Goal: Check status: Check status

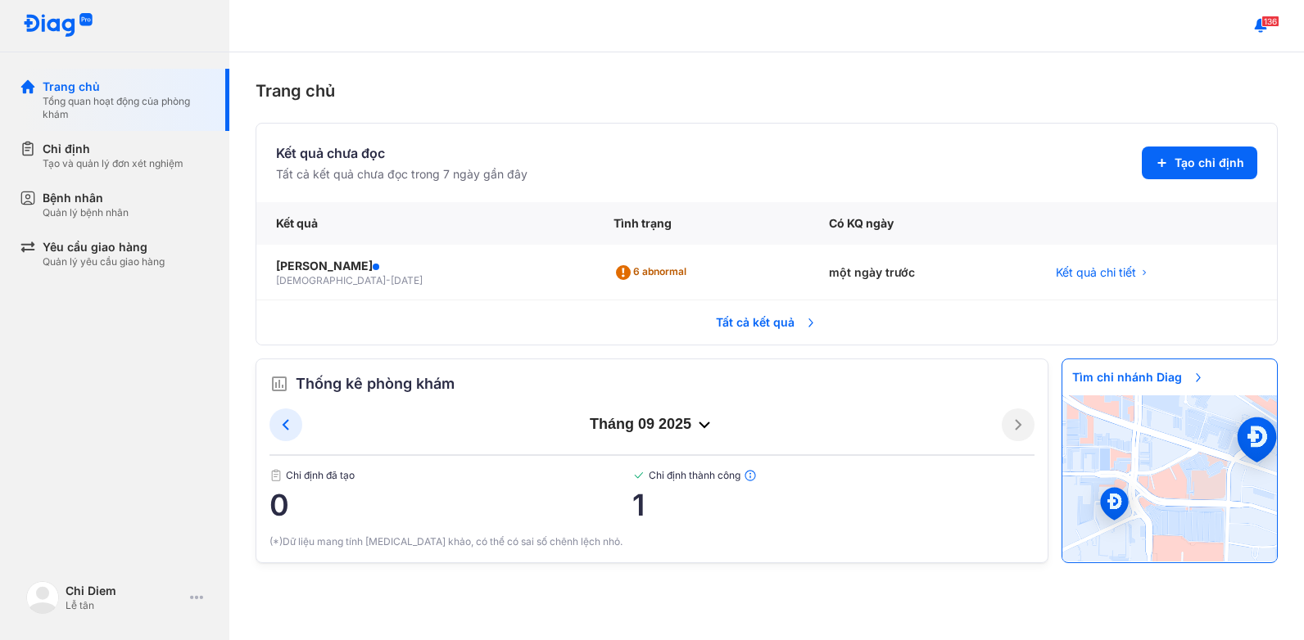
click at [779, 319] on span "Tất cả kết quả" at bounding box center [766, 323] width 121 height 36
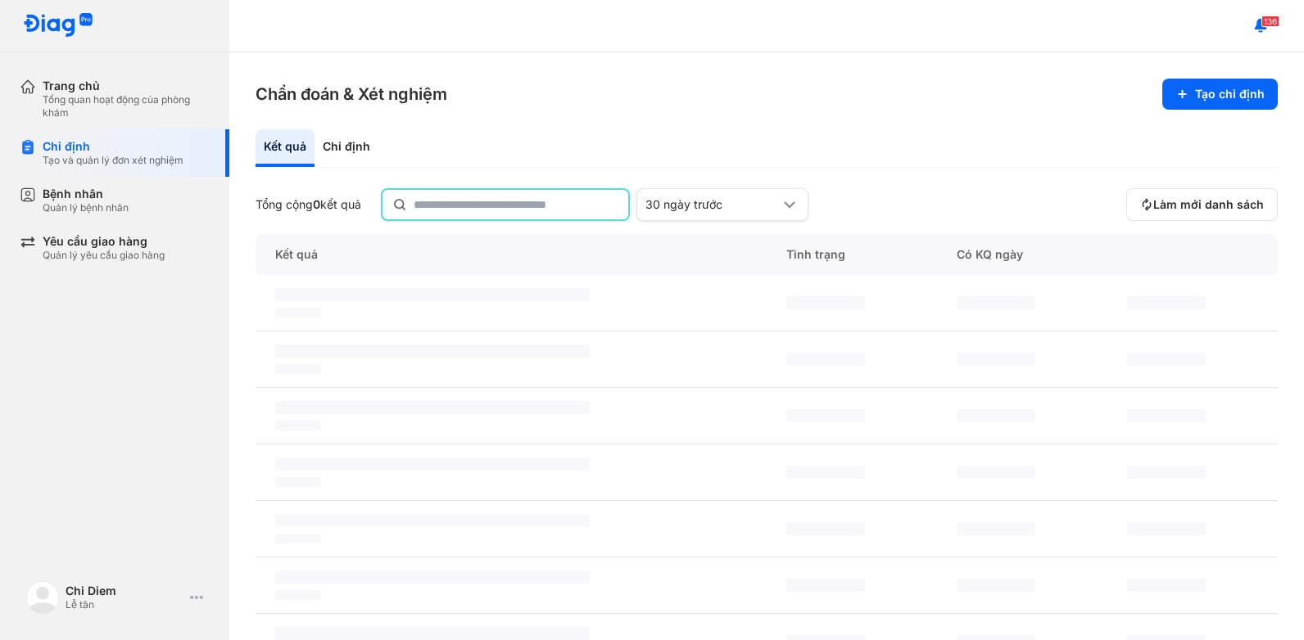
click at [590, 208] on input "text" at bounding box center [515, 204] width 205 height 29
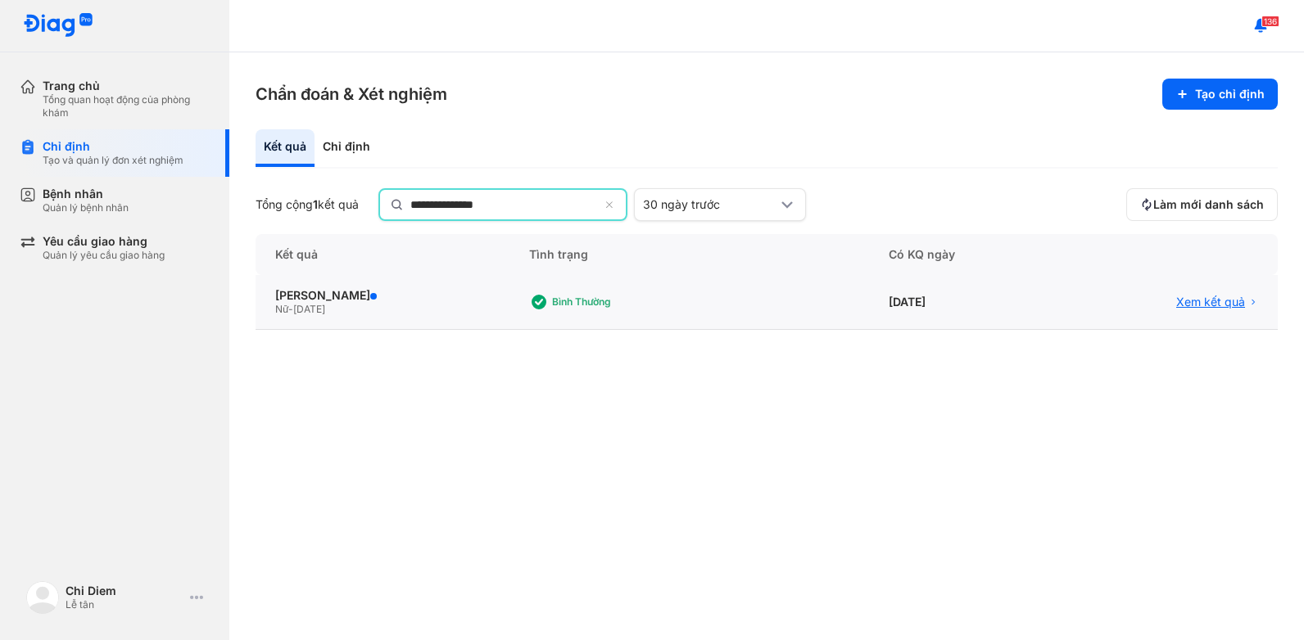
type input "**********"
click at [1222, 297] on span "Xem kết quả" at bounding box center [1210, 302] width 69 height 15
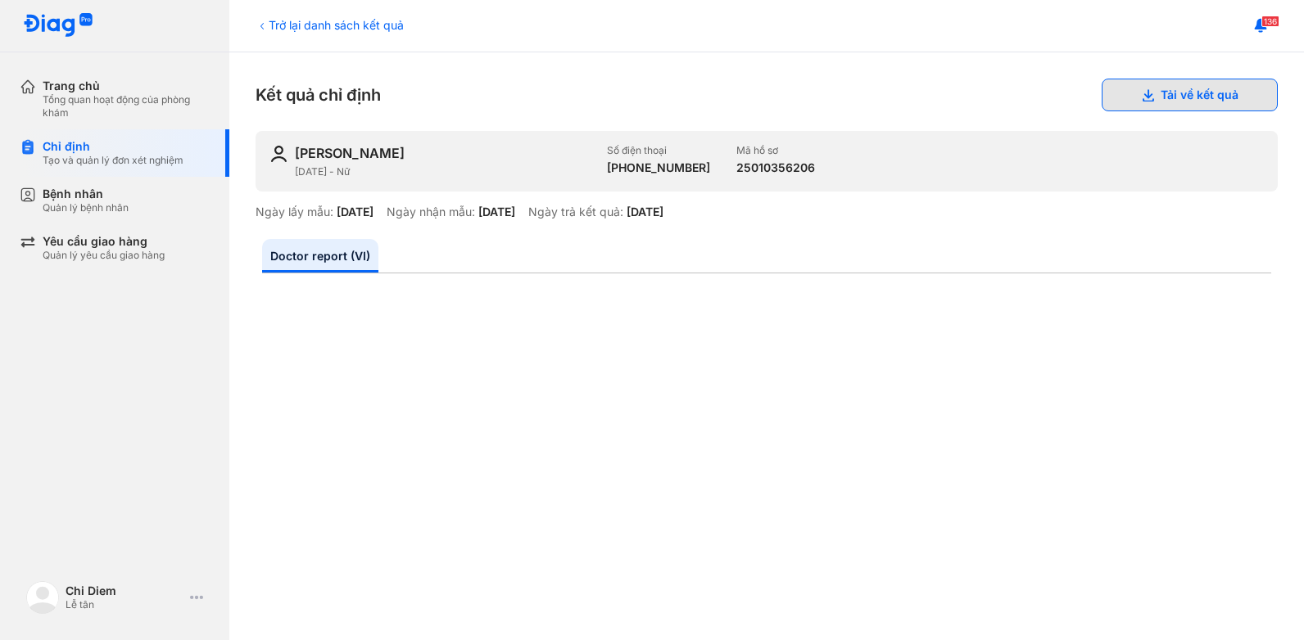
click at [1182, 103] on button "Tải về kết quả" at bounding box center [1189, 95] width 176 height 33
click at [690, 169] on div "+84964994290" at bounding box center [658, 167] width 103 height 15
drag, startPoint x: 626, startPoint y: 169, endPoint x: 696, endPoint y: 167, distance: 69.6
click at [696, 167] on div "NGUYỄN THỊ TÌNH 25/12/1994 - Nữ Số điện thoại +84964994290 Mã hồ sơ 25010356206" at bounding box center [766, 161] width 1022 height 61
copy div "964994290"
